Goal: Information Seeking & Learning: Learn about a topic

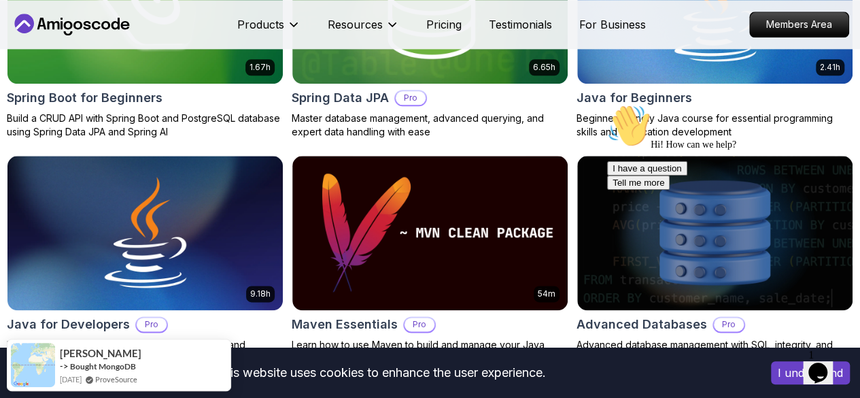
scroll to position [787, 0]
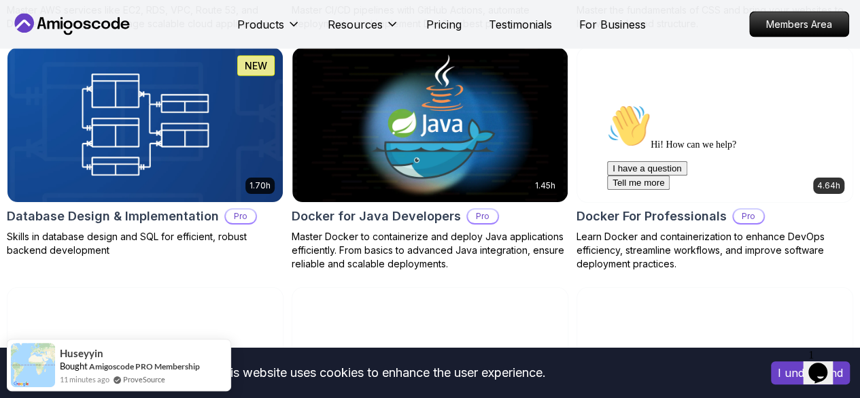
scroll to position [900, 0]
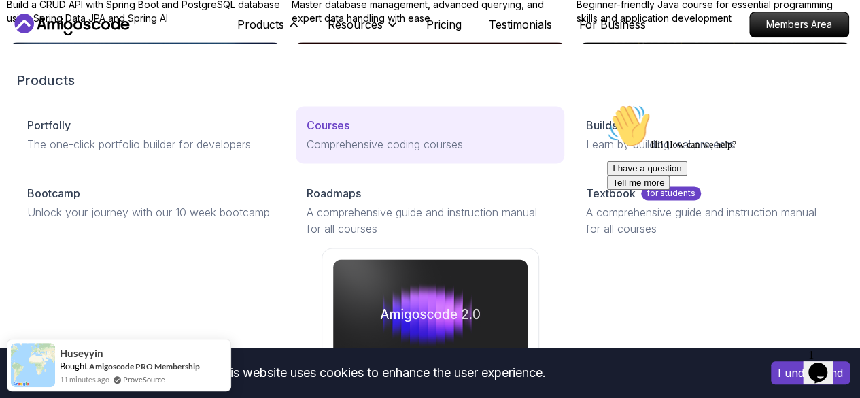
click at [307, 152] on p "Comprehensive coding courses" at bounding box center [430, 144] width 247 height 16
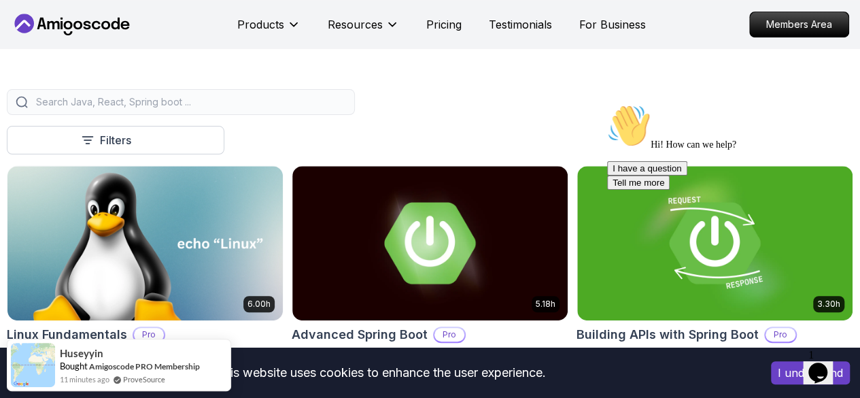
scroll to position [309, 0]
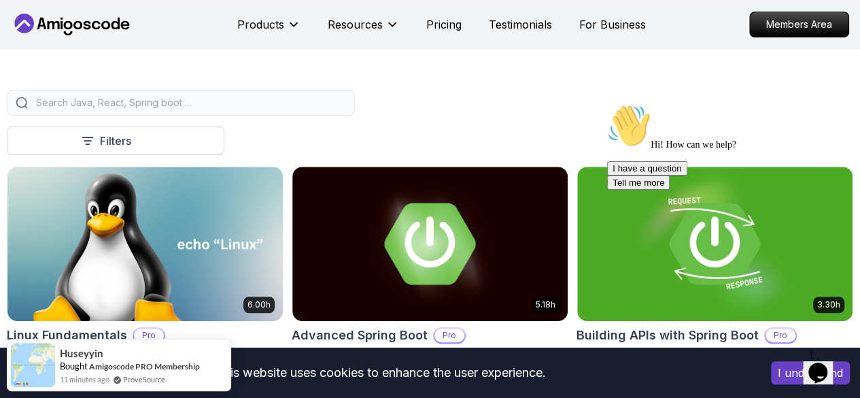
click at [322, 109] on input "search" at bounding box center [189, 103] width 313 height 14
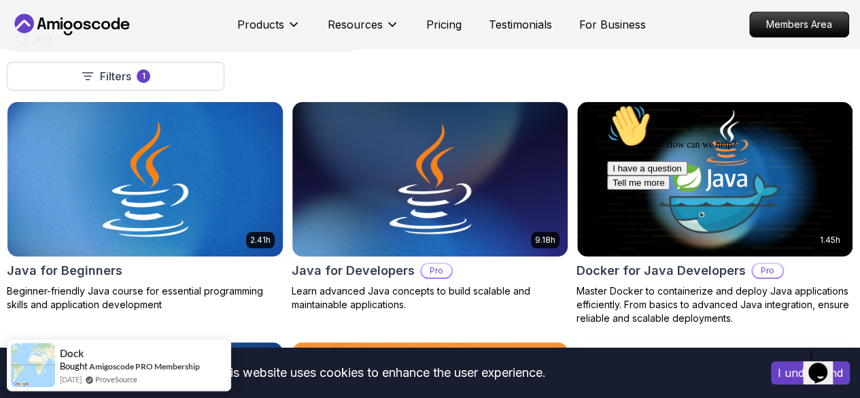
scroll to position [373, 0]
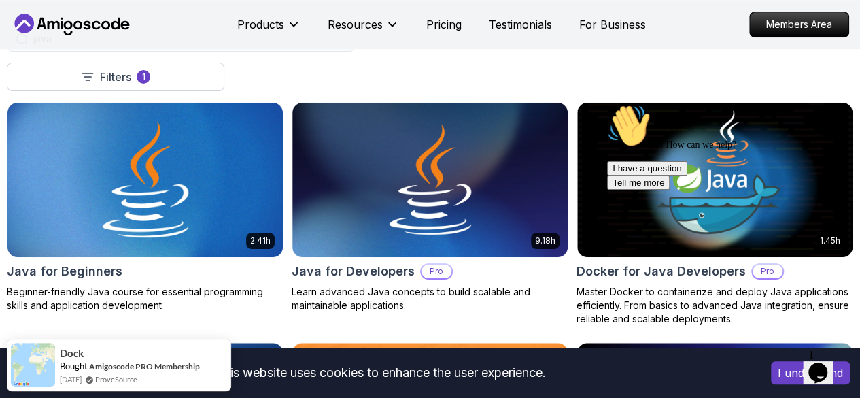
type input "java"
click at [290, 154] on img at bounding box center [145, 180] width 289 height 162
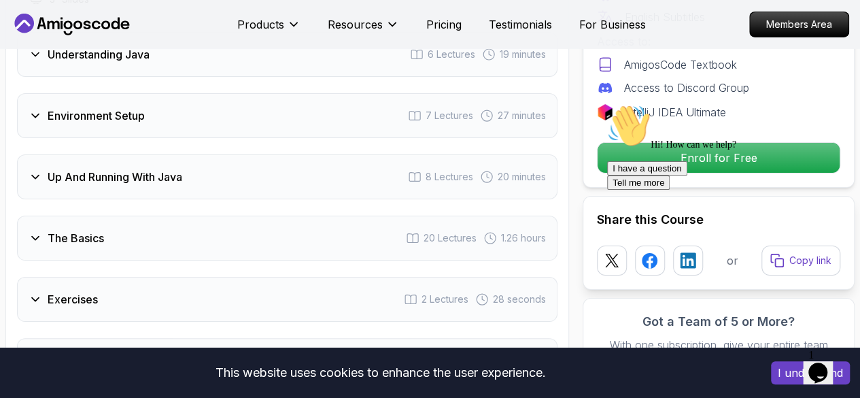
scroll to position [2281, 0]
click at [182, 215] on div "The Basics 20 Lectures 1.26 hours" at bounding box center [287, 237] width 541 height 45
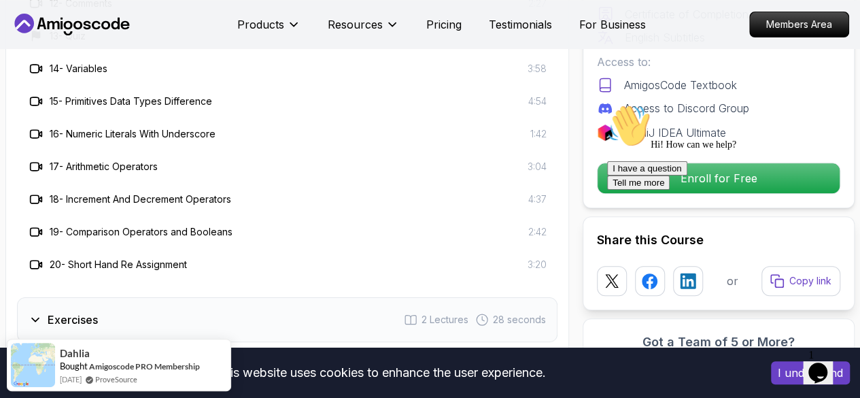
scroll to position [2815, 0]
click at [169, 297] on div "Exercises 2 Lectures 28 seconds" at bounding box center [287, 319] width 541 height 45
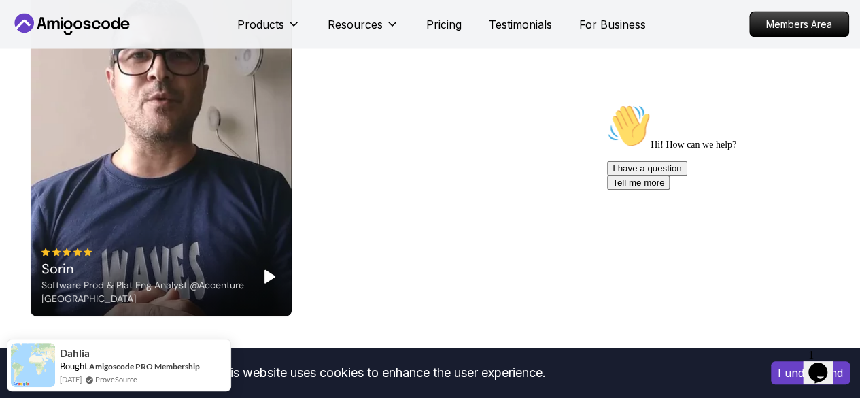
scroll to position [3895, 0]
